Goal: Information Seeking & Learning: Learn about a topic

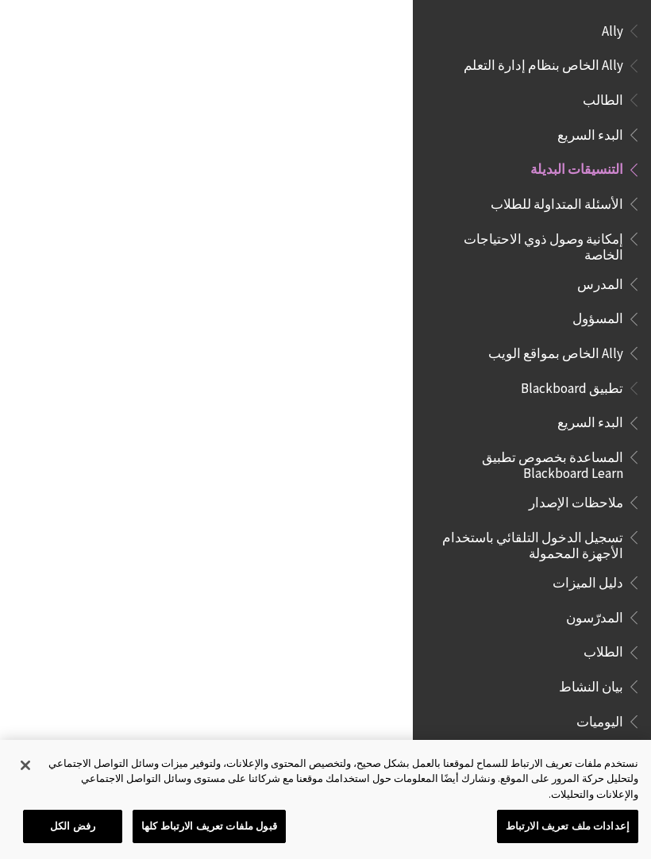
scroll to position [130, 0]
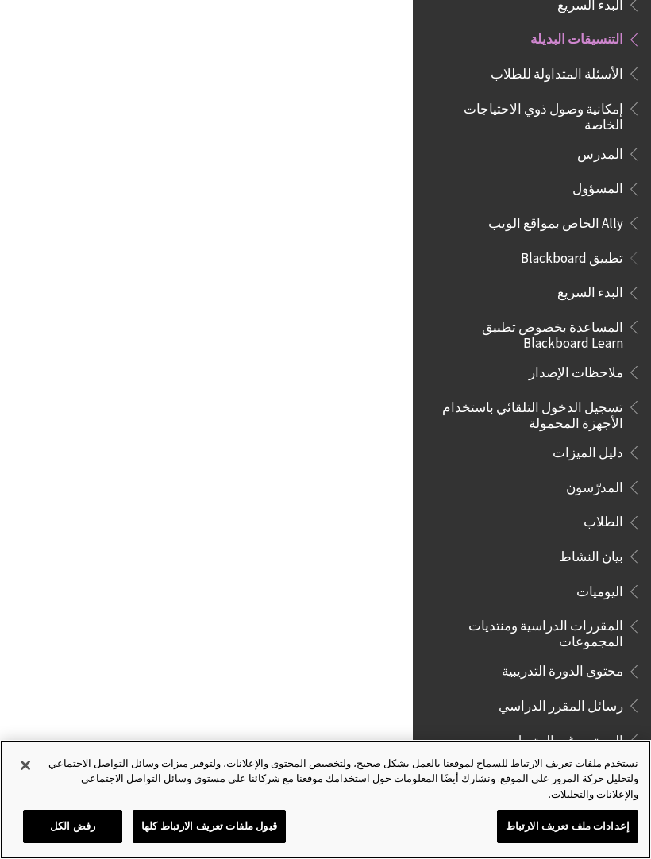
click at [29, 781] on button "إغلاق" at bounding box center [25, 765] width 35 height 35
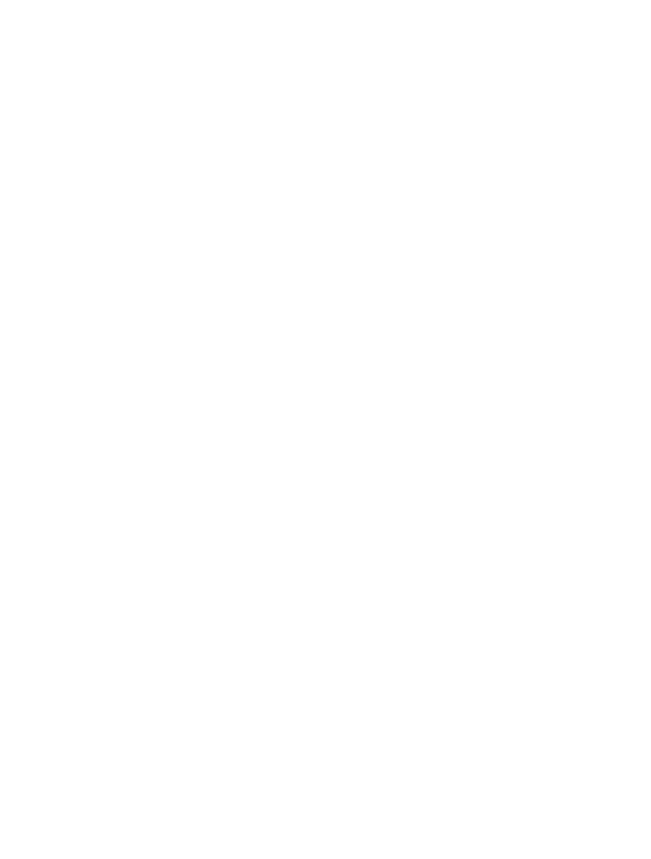
scroll to position [668, -7896]
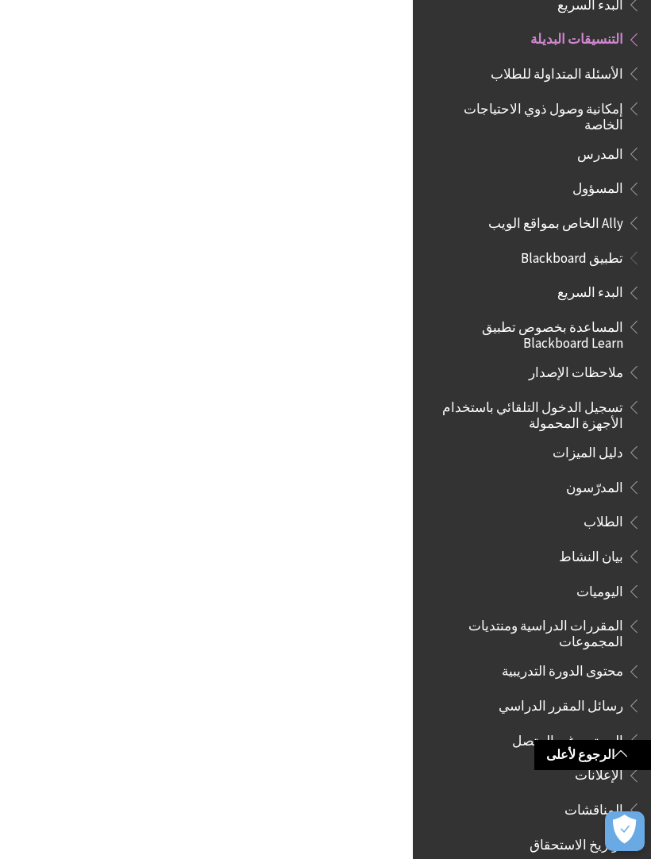
click at [617, 37] on span "التنسيقات البديلة" at bounding box center [576, 36] width 93 height 21
click at [616, 41] on span "التنسيقات البديلة" at bounding box center [576, 36] width 93 height 21
click at [582, 40] on span "التنسيقات البديلة" at bounding box center [576, 36] width 93 height 21
click at [629, 752] on link "الرجوع لأعلى" at bounding box center [592, 754] width 117 height 29
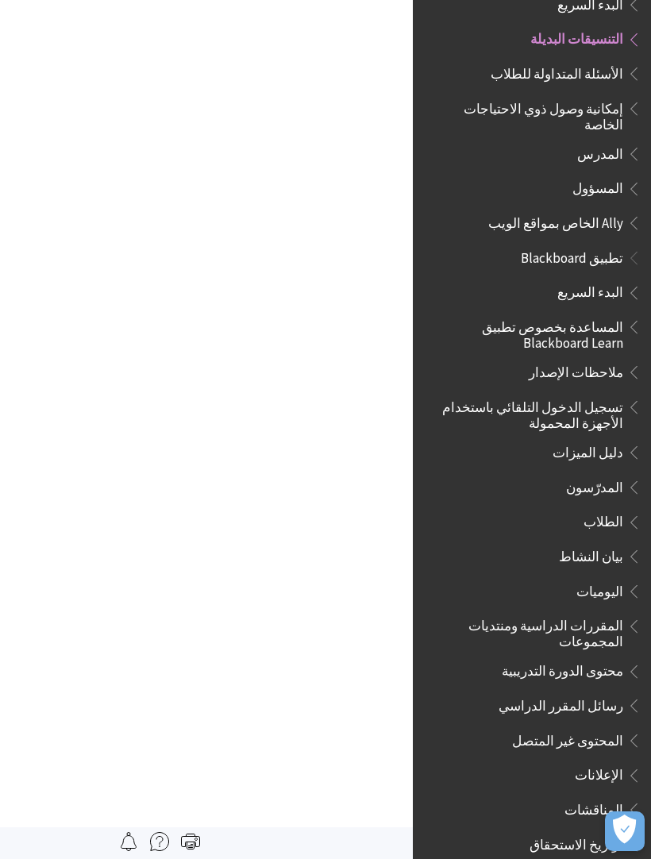
click at [621, 727] on span "المحتوى غير المتصل" at bounding box center [567, 737] width 111 height 21
click at [619, 692] on span "رسائل المقرر الدراسي" at bounding box center [560, 702] width 125 height 21
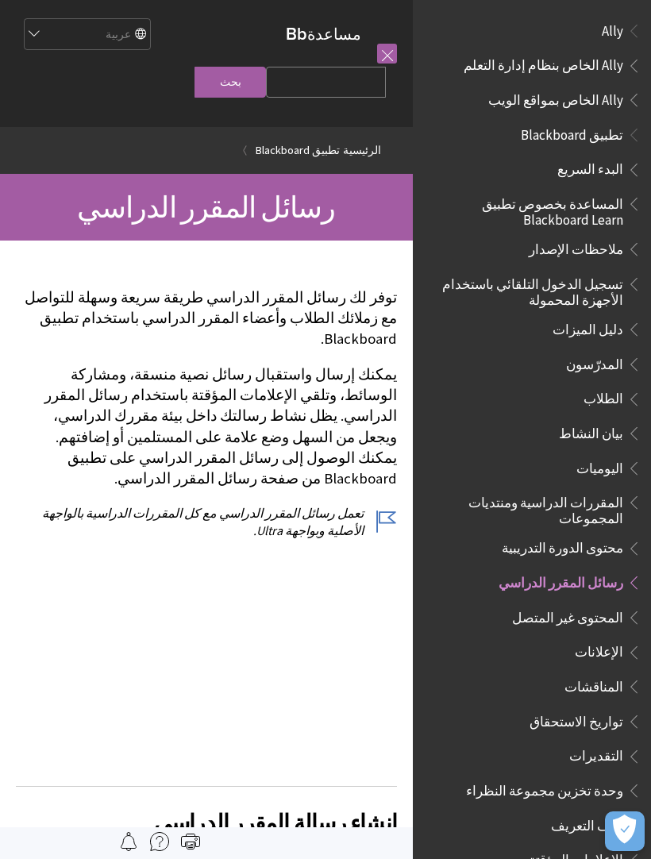
click at [620, 123] on span "تطبيق Blackboard" at bounding box center [572, 131] width 102 height 21
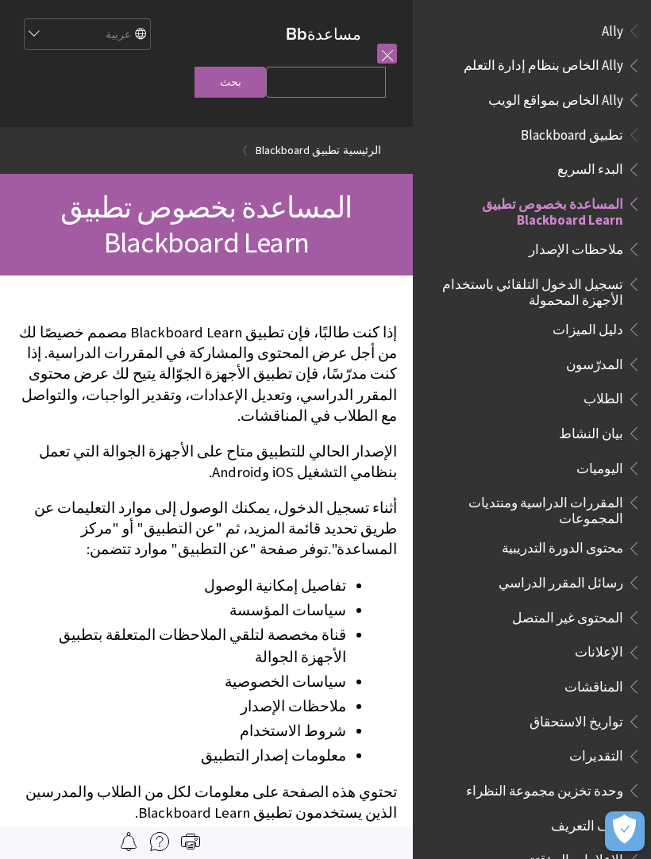
scroll to position [164, 0]
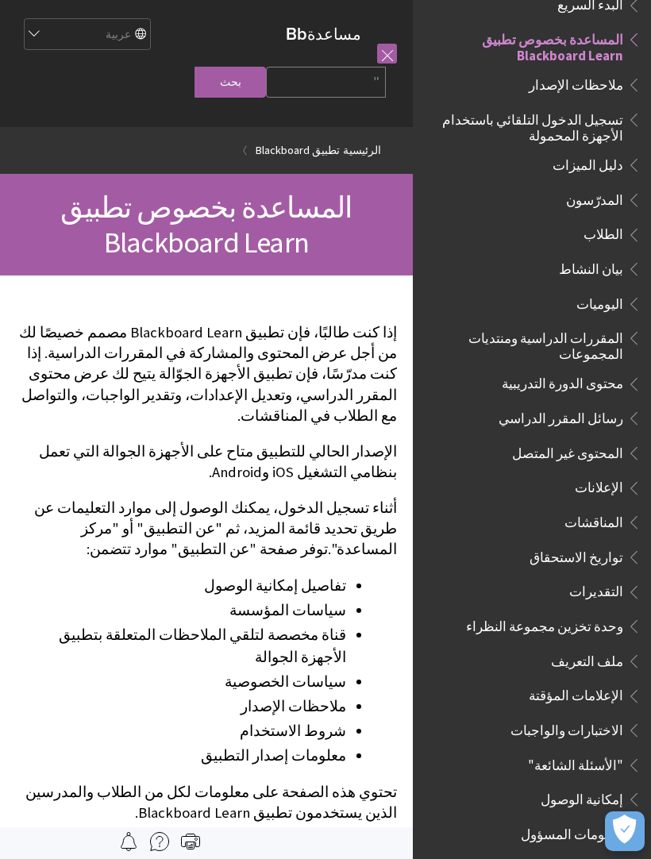
type input """
click at [393, 47] on link at bounding box center [387, 54] width 20 height 20
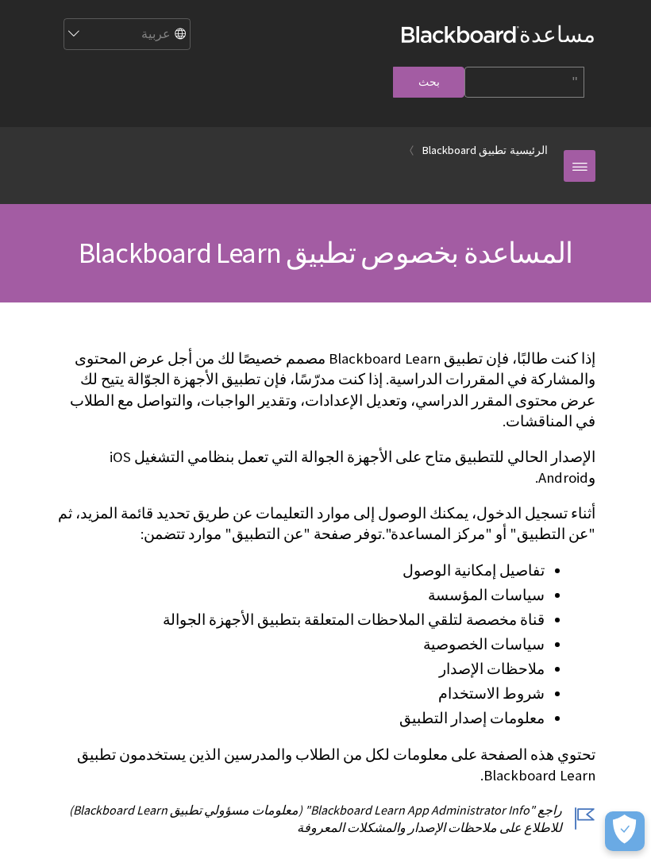
click at [581, 150] on link at bounding box center [579, 166] width 32 height 32
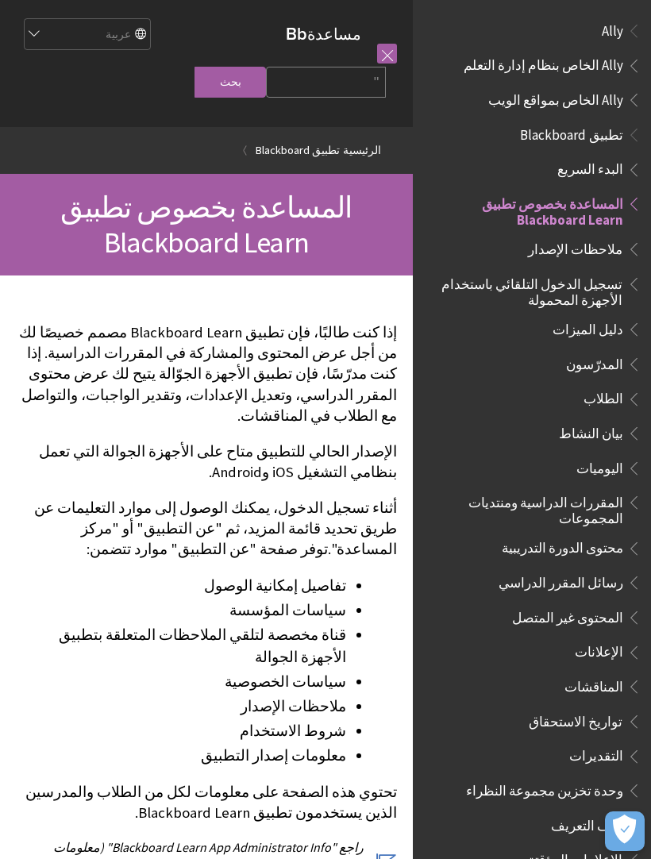
scroll to position [0, 0]
click at [613, 28] on span "Ally" at bounding box center [612, 27] width 21 height 21
